Goal: Communication & Community: Answer question/provide support

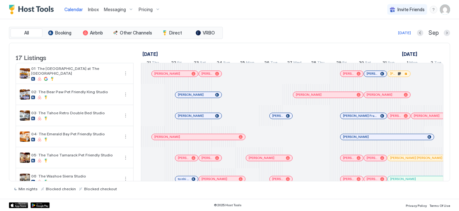
scroll to position [0, 354]
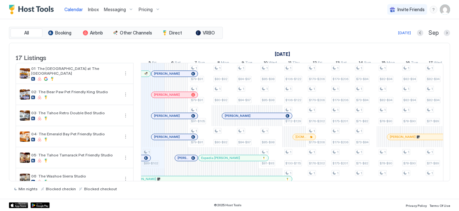
click at [91, 8] on span "Inbox" at bounding box center [93, 9] width 11 height 5
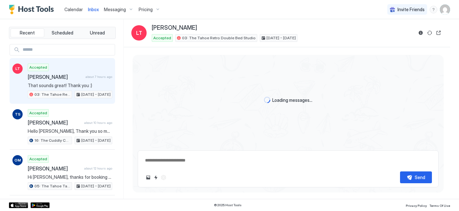
scroll to position [40, 0]
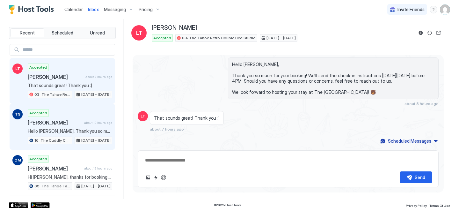
click at [78, 125] on span "[PERSON_NAME]" at bounding box center [55, 122] width 54 height 6
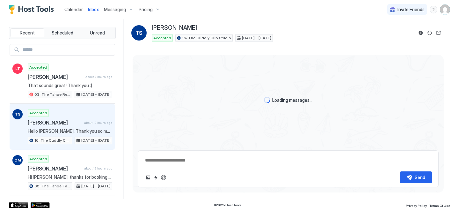
scroll to position [14, 0]
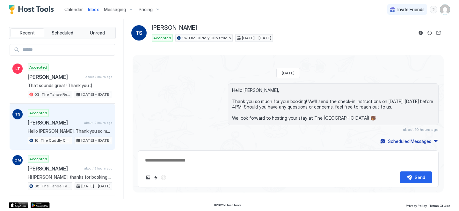
click at [69, 8] on span "Calendar" at bounding box center [73, 9] width 19 height 5
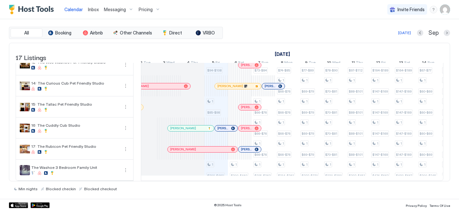
scroll to position [0, 289]
click at [180, 149] on div at bounding box center [179, 149] width 5 height 5
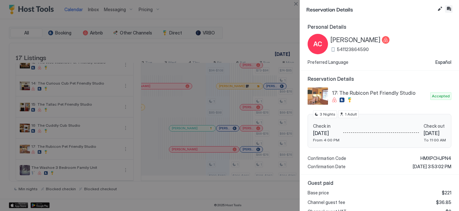
click at [447, 8] on button "Inbox" at bounding box center [449, 9] width 8 height 8
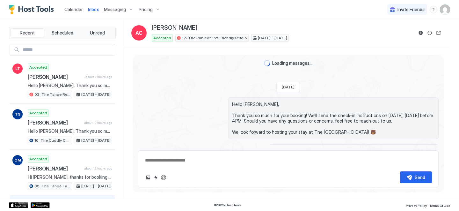
scroll to position [301, 0]
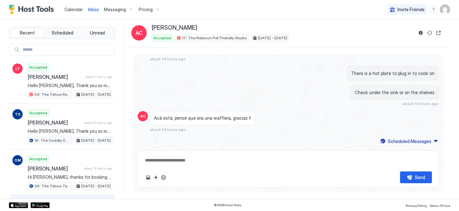
type textarea "*"
click at [73, 6] on link "Calendar" at bounding box center [73, 9] width 19 height 7
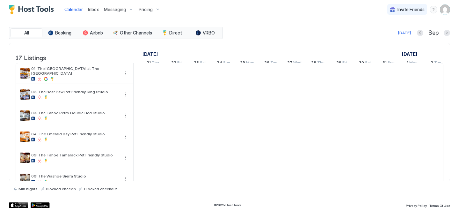
scroll to position [0, 354]
